Goal: Information Seeking & Learning: Learn about a topic

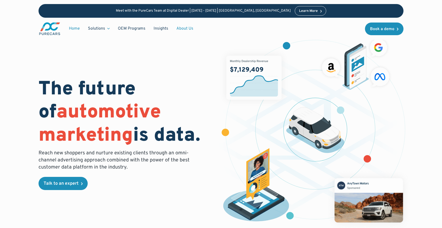
click at [179, 28] on link "About Us" at bounding box center [184, 29] width 25 height 10
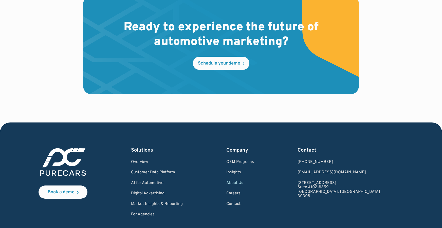
scroll to position [1499, 0]
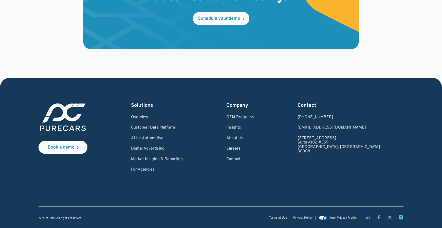
click at [252, 148] on link "Careers" at bounding box center [240, 149] width 28 height 5
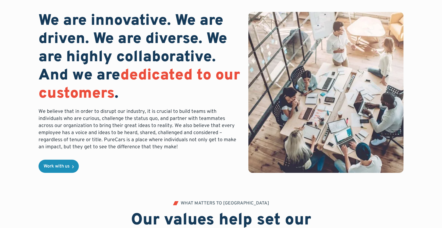
scroll to position [33, 0]
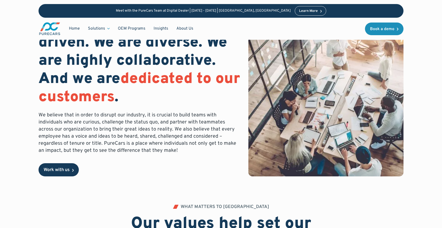
click at [64, 176] on link "Work with us" at bounding box center [59, 169] width 40 height 13
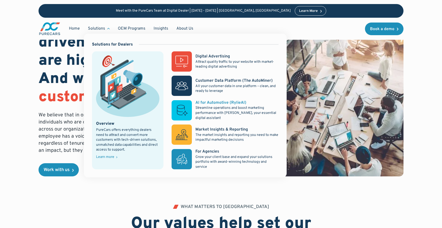
click at [199, 110] on p "Streamline operations and boost marketing performance with [PERSON_NAME], your …" at bounding box center [236, 113] width 83 height 15
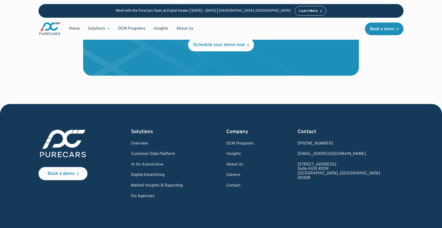
scroll to position [1202, 0]
